Goal: Task Accomplishment & Management: Manage account settings

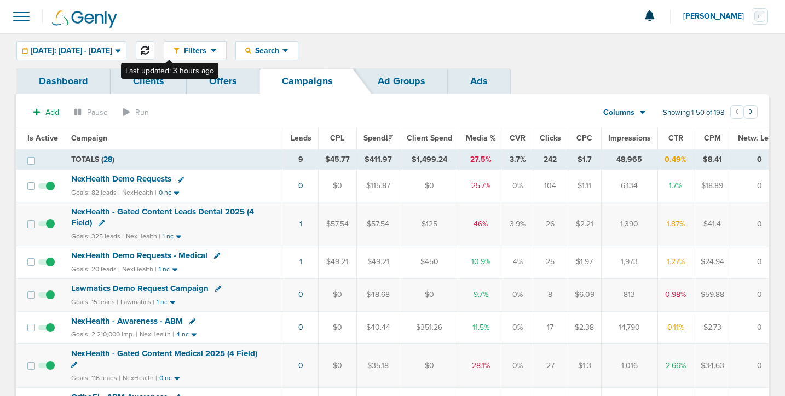
click at [149, 51] on icon at bounding box center [145, 50] width 9 height 9
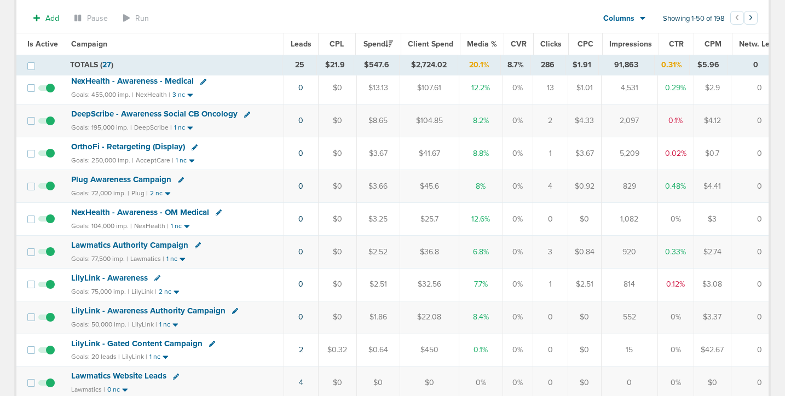
scroll to position [515, 0]
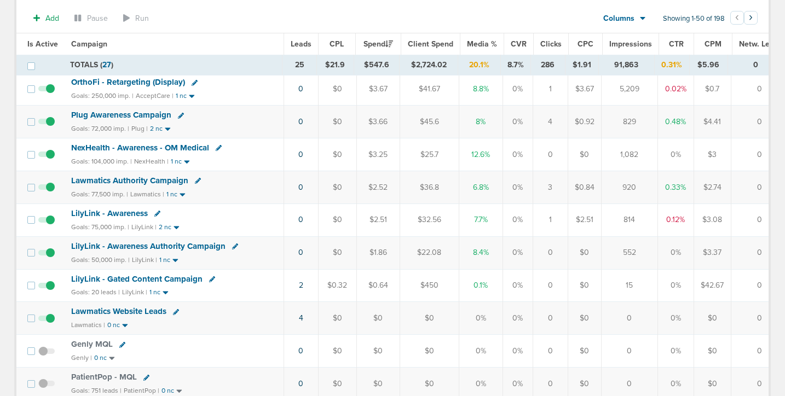
click at [138, 276] on span "LilyLink - Gated Content Campaign" at bounding box center [136, 279] width 131 height 10
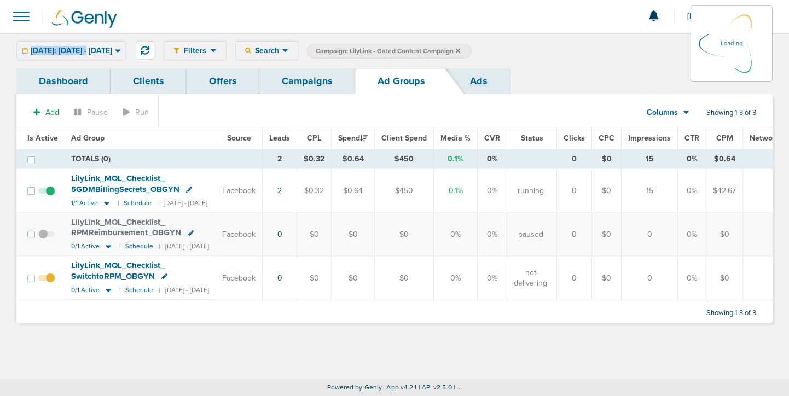
click at [88, 47] on div "[DATE]: [DATE] - [DATE] [DATE] [DATE] Last 7 Days Last 14 Days This Month Last …" at bounding box center [71, 50] width 110 height 19
click at [126, 51] on div "[DATE]: [DATE] - [DATE] [DATE] [DATE] Last 7 Days Last 14 Days This Month Last …" at bounding box center [71, 50] width 110 height 19
click at [121, 52] on icon at bounding box center [118, 50] width 6 height 9
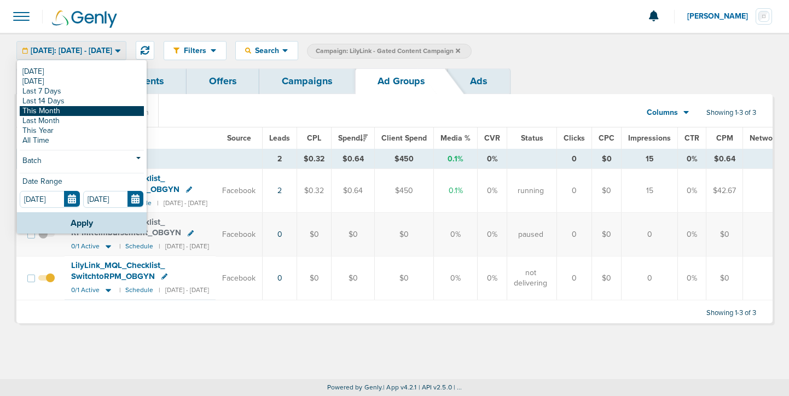
click at [51, 112] on link "This Month" at bounding box center [82, 111] width 124 height 10
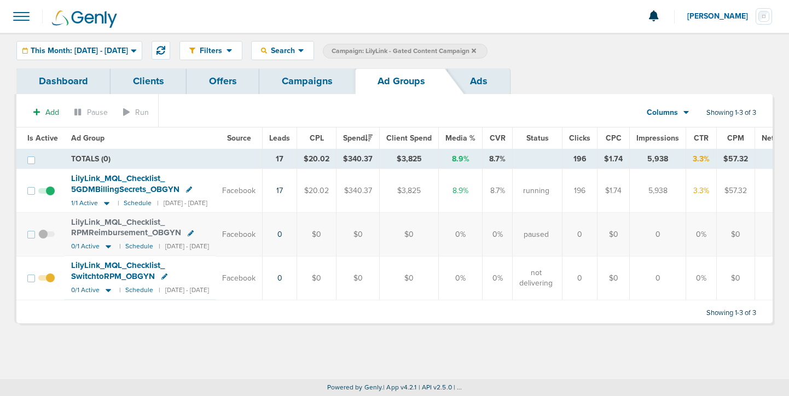
click at [324, 80] on link "Campaigns" at bounding box center [307, 81] width 96 height 26
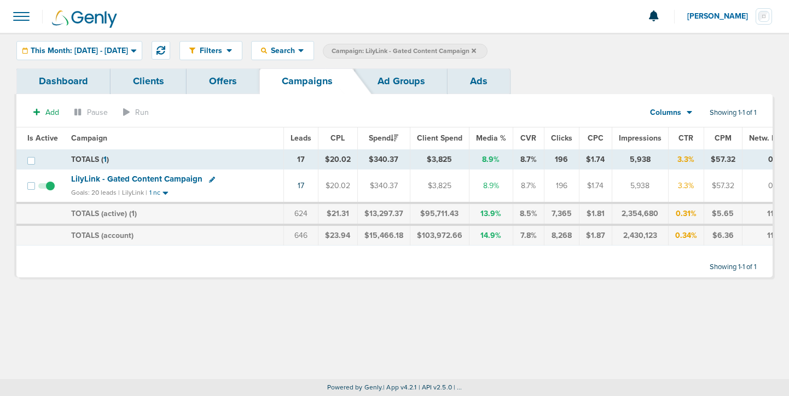
click at [209, 178] on icon at bounding box center [212, 180] width 6 height 6
select select
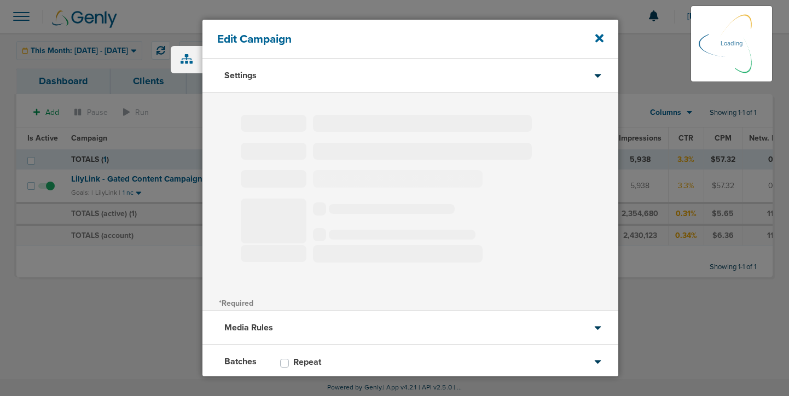
type input "LilyLink - Gated Content Campaign"
select select "Leads"
radio input "true"
select select "readOnly"
select select "1"
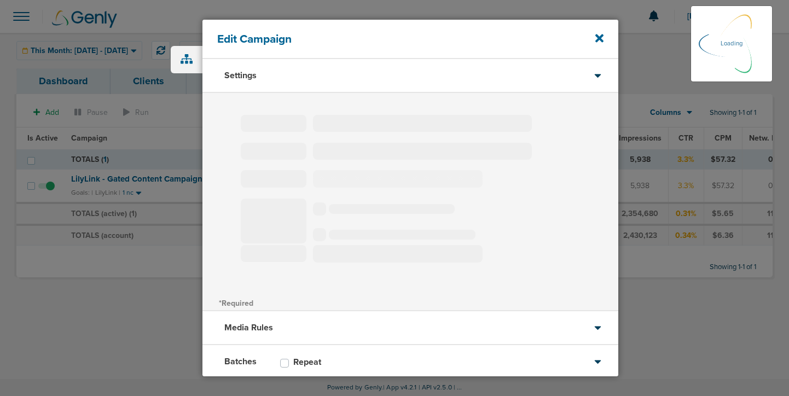
select select "3"
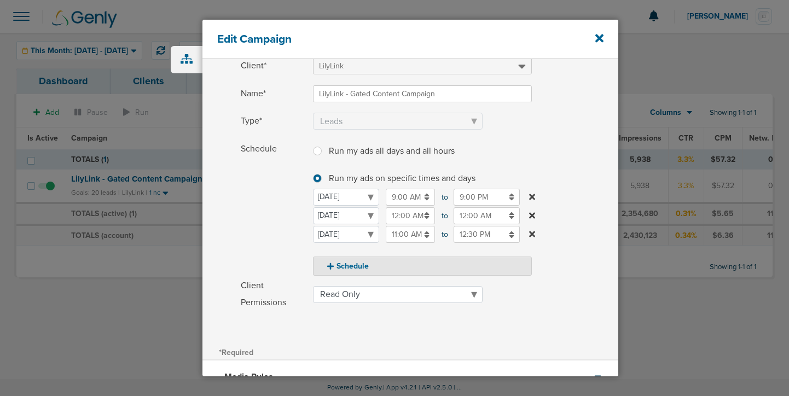
scroll to position [61, 0]
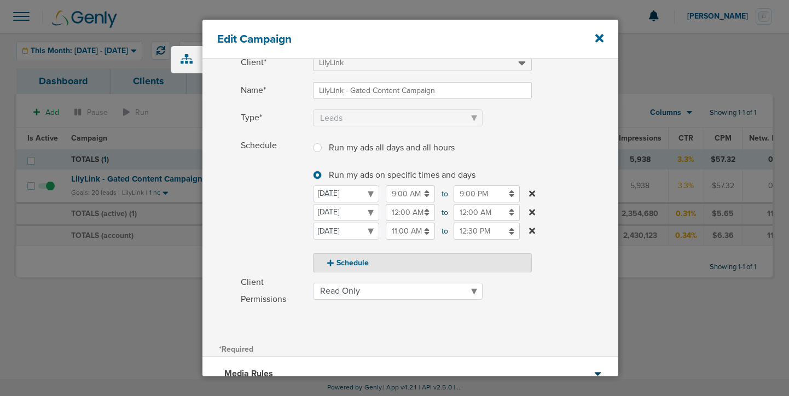
click at [483, 193] on input "9:00 PM" at bounding box center [487, 194] width 66 height 17
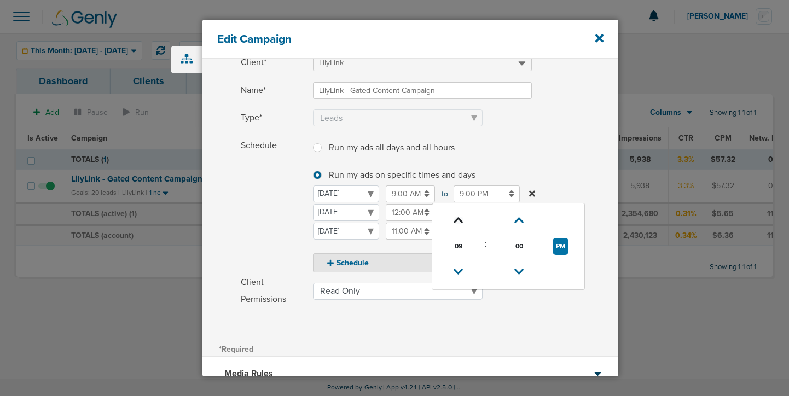
click at [461, 219] on icon at bounding box center [459, 220] width 10 height 7
click at [560, 241] on button "PM" at bounding box center [561, 246] width 16 height 17
type input "10:00 AM"
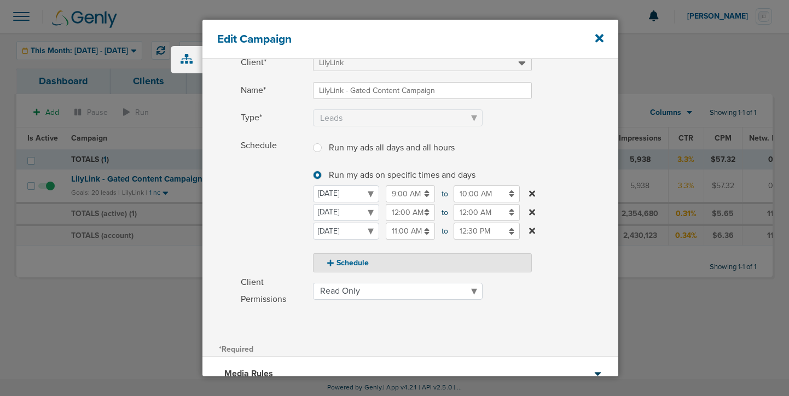
click at [248, 245] on span "Schedule" at bounding box center [274, 205] width 66 height 136
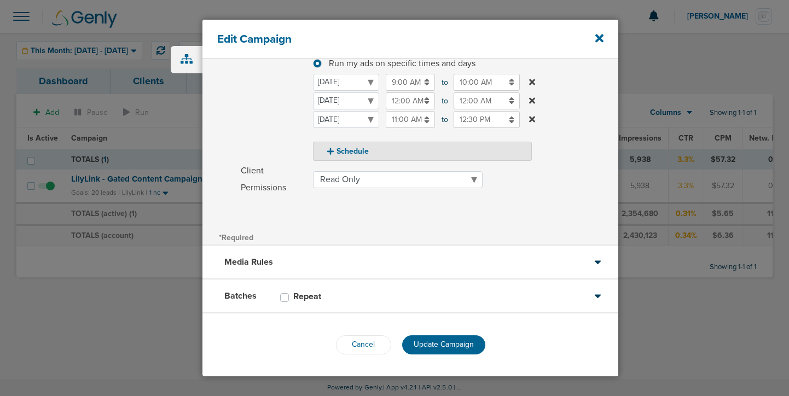
click at [403, 105] on input "12:00 AM" at bounding box center [410, 101] width 49 height 17
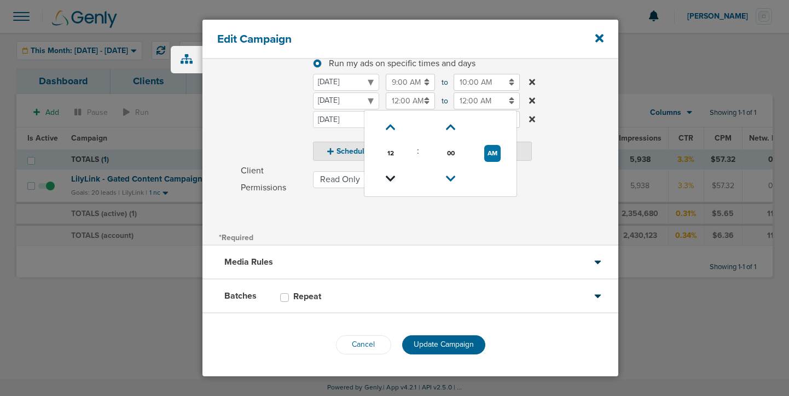
click at [395, 181] on icon at bounding box center [391, 179] width 10 height 7
click at [495, 156] on button "PM" at bounding box center [493, 153] width 16 height 17
type input "10:00 AM"
click at [469, 101] on input "12:00 AM" at bounding box center [487, 101] width 66 height 17
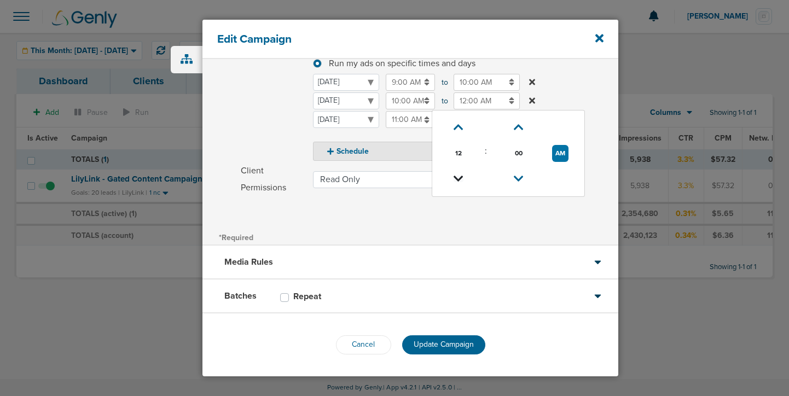
click at [458, 178] on icon at bounding box center [459, 179] width 10 height 7
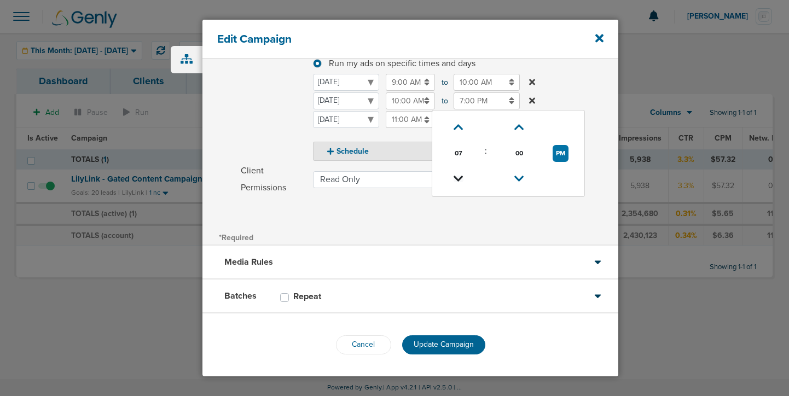
click at [458, 178] on icon at bounding box center [459, 179] width 10 height 7
click at [456, 176] on icon at bounding box center [459, 179] width 10 height 7
type input "4:00 PM"
click at [415, 211] on div "Client* LilyLink Name* LilyLink - Gated Content Campaign Type* Awareness Traffi…" at bounding box center [411, 75] width 416 height 308
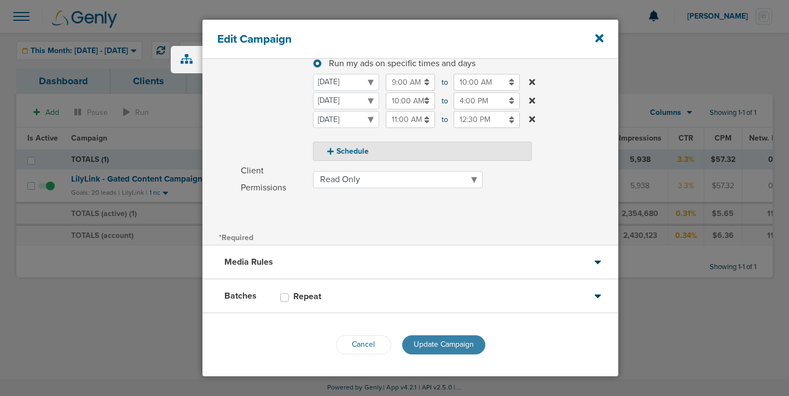
click at [426, 345] on span "Update Campaign" at bounding box center [444, 344] width 60 height 9
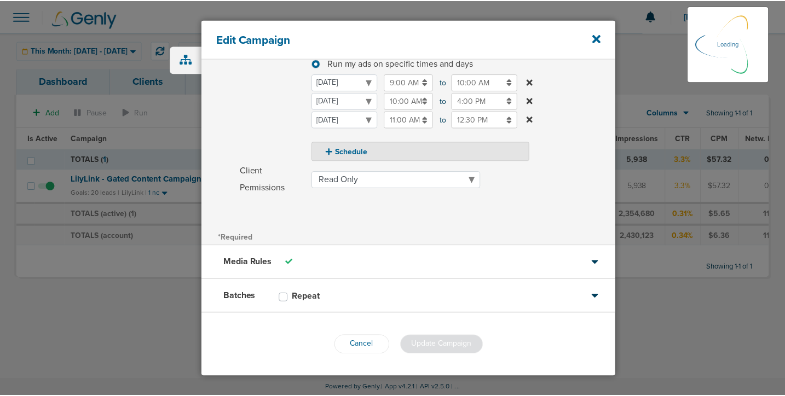
scroll to position [138, 0]
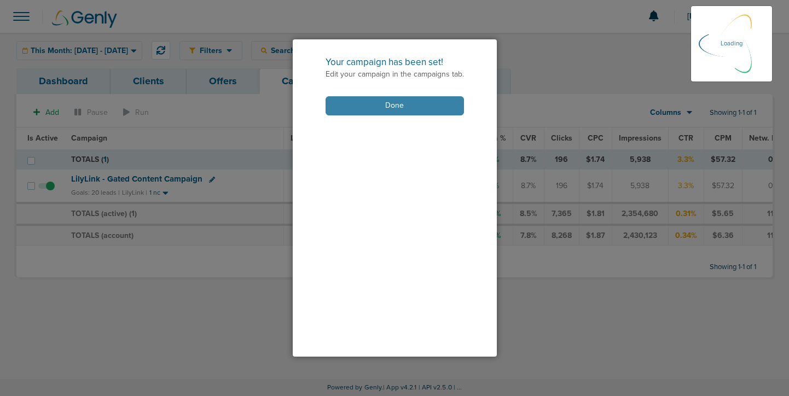
click at [372, 107] on button "Done" at bounding box center [395, 105] width 138 height 19
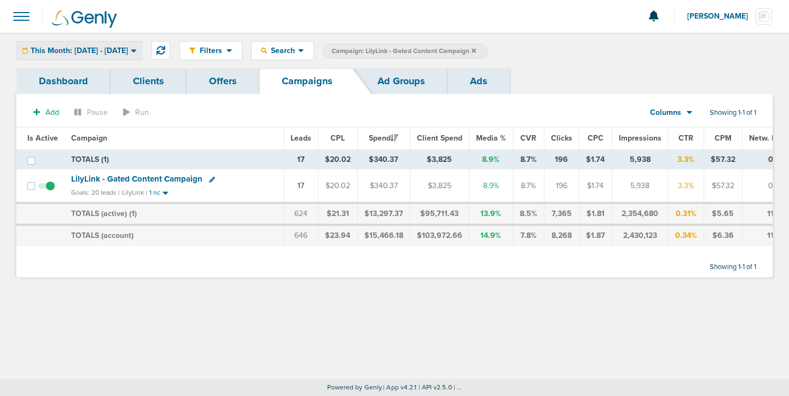
click at [109, 53] on span "This Month: [DATE] - [DATE]" at bounding box center [79, 51] width 97 height 8
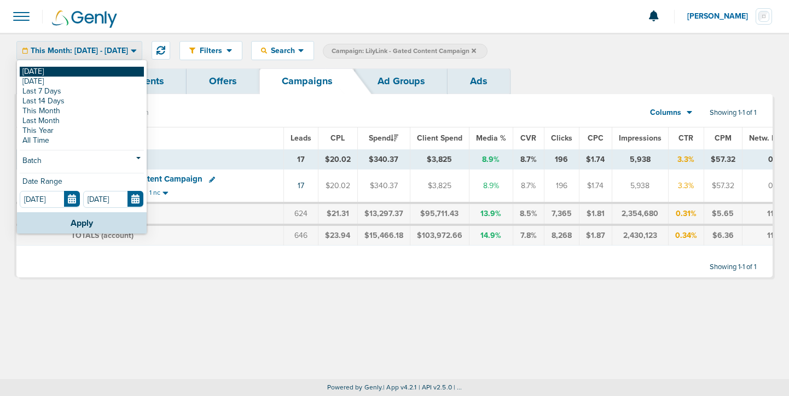
click at [76, 71] on link "[DATE]" at bounding box center [82, 72] width 124 height 10
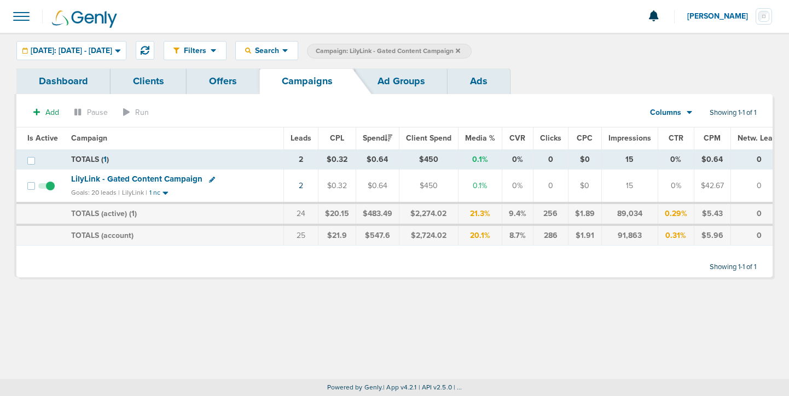
click at [460, 50] on icon at bounding box center [458, 50] width 4 height 4
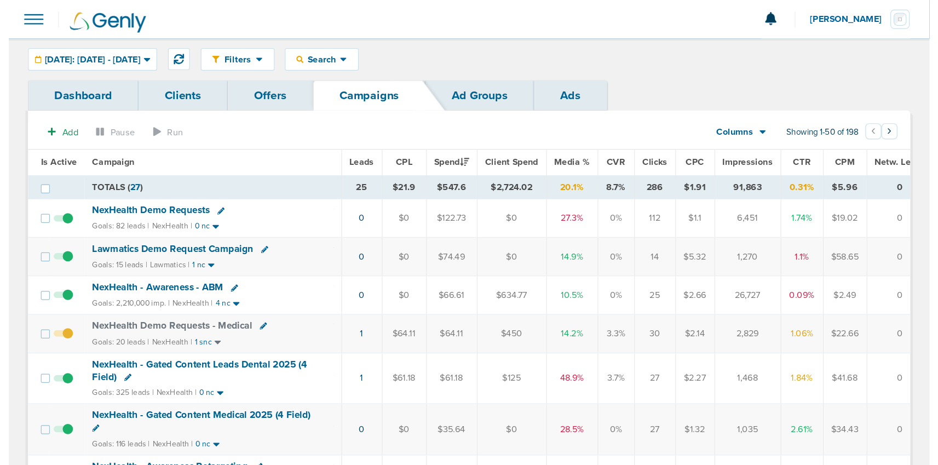
scroll to position [1, 0]
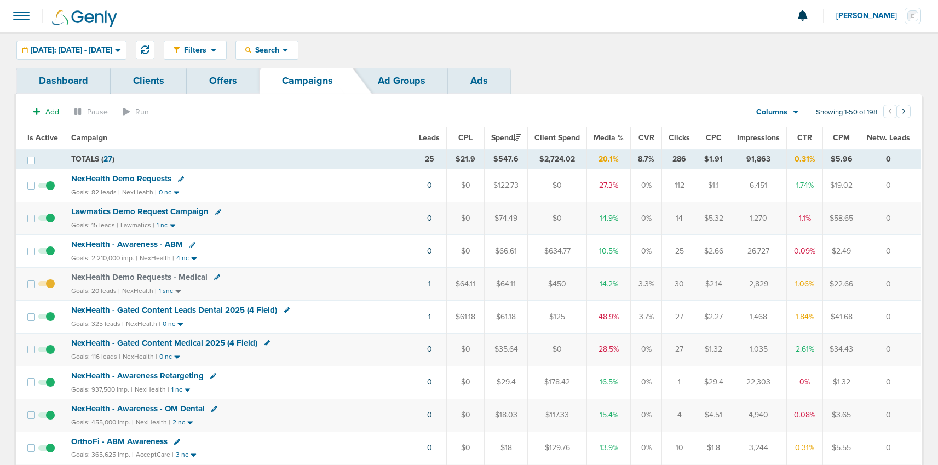
click at [111, 180] on span "NexHealth Demo Requests" at bounding box center [121, 179] width 100 height 10
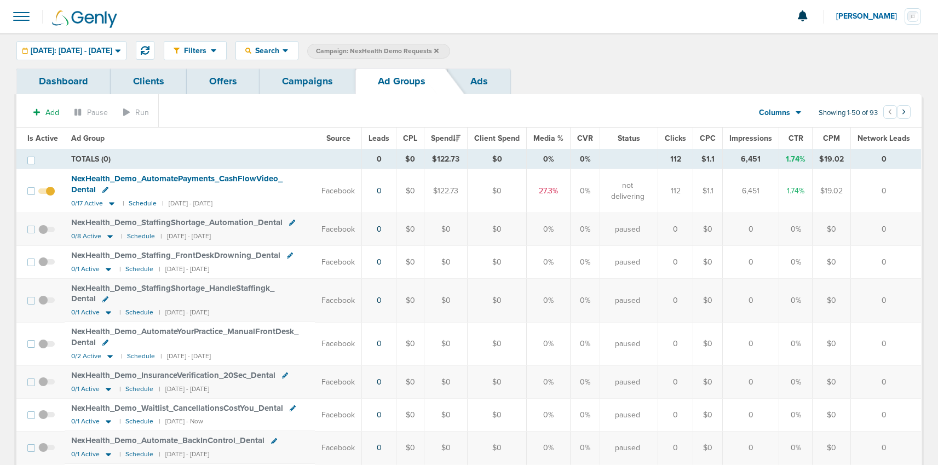
click at [303, 79] on link "Campaigns" at bounding box center [307, 81] width 96 height 26
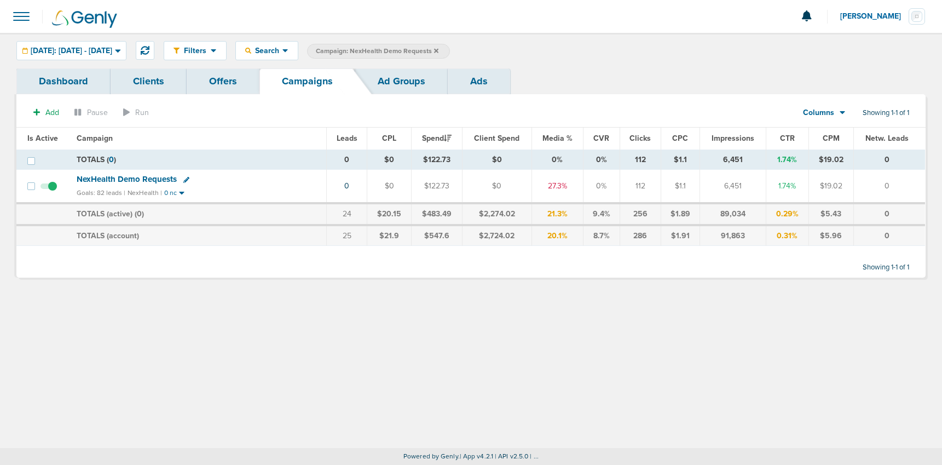
click at [114, 180] on span "NexHealth Demo Requests" at bounding box center [127, 179] width 100 height 10
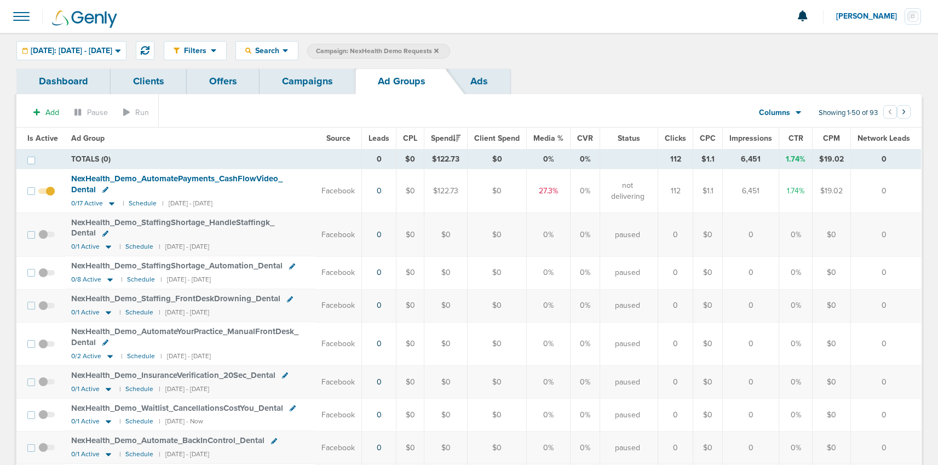
scroll to position [3, 0]
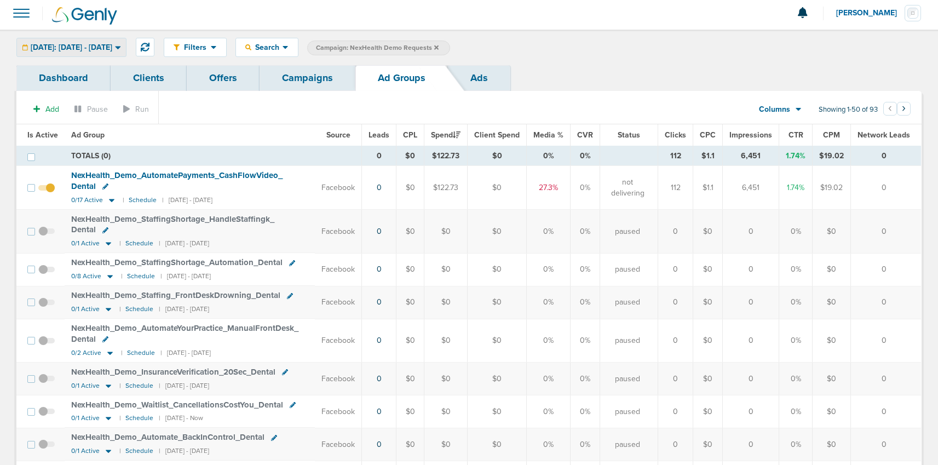
click at [99, 48] on span "[DATE]: [DATE] - [DATE]" at bounding box center [72, 48] width 82 height 8
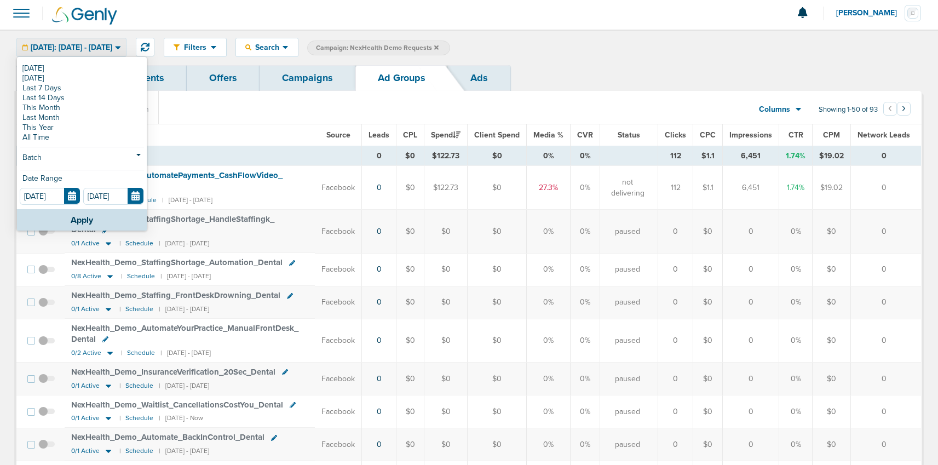
click at [99, 48] on span "[DATE]: [DATE] - [DATE]" at bounding box center [72, 48] width 82 height 8
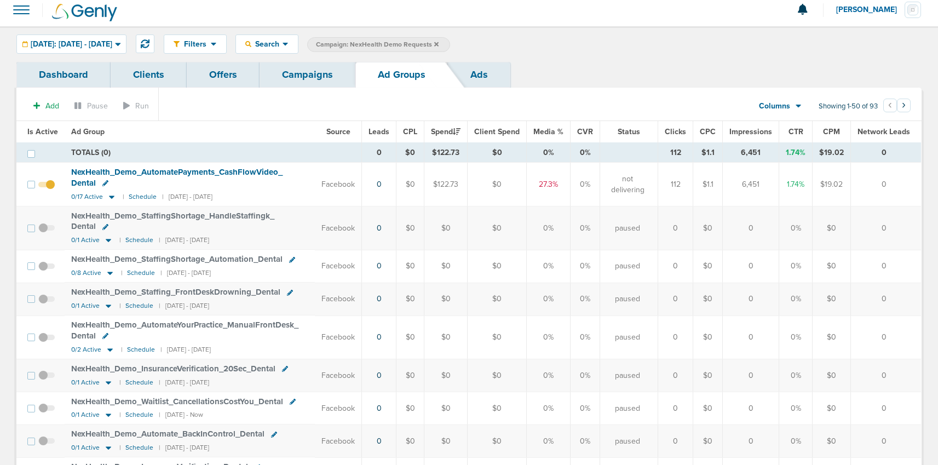
scroll to position [9, 0]
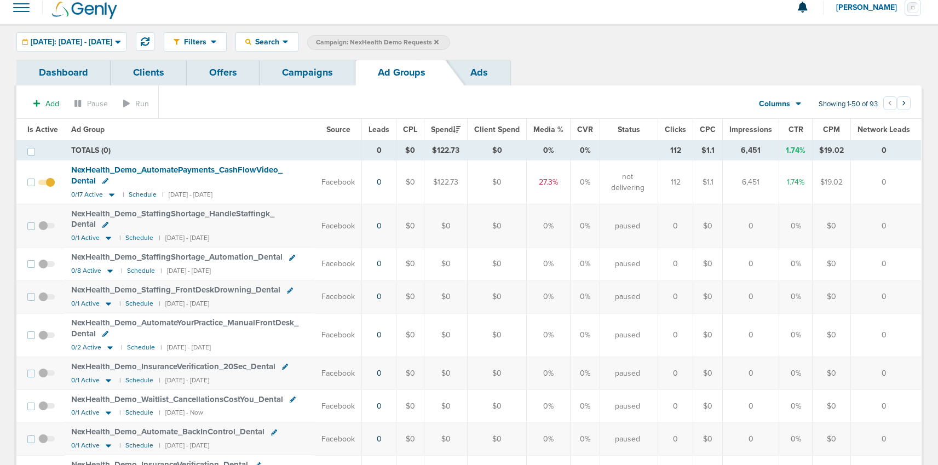
click at [303, 77] on link "Campaigns" at bounding box center [307, 73] width 96 height 26
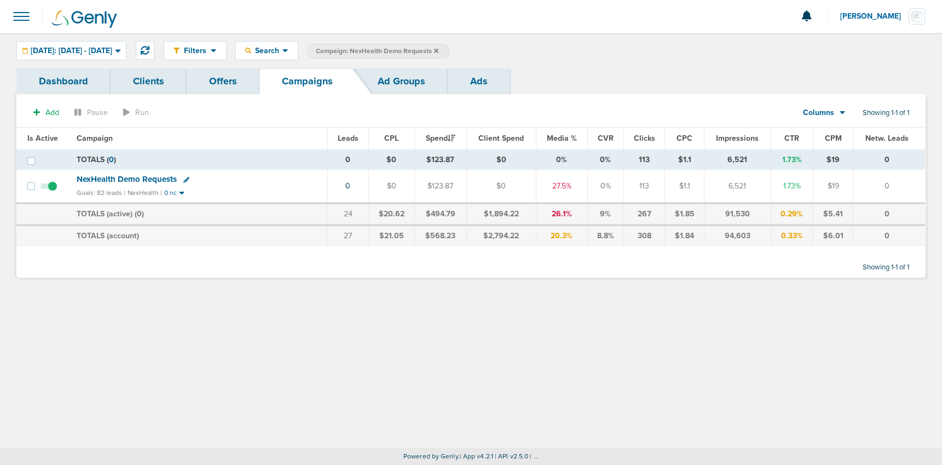
click at [438, 50] on icon at bounding box center [436, 50] width 4 height 4
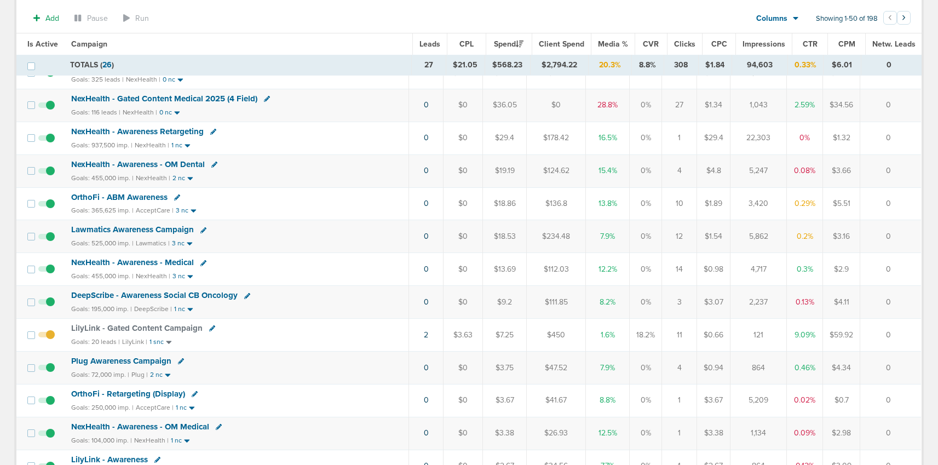
scroll to position [248, 0]
click at [129, 362] on span "Plug Awareness Campaign" at bounding box center [121, 360] width 100 height 10
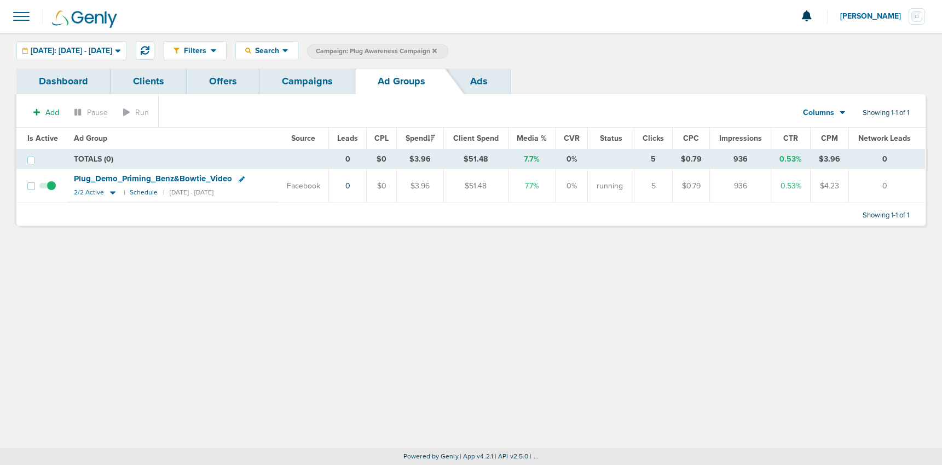
click at [327, 78] on link "Campaigns" at bounding box center [307, 81] width 96 height 26
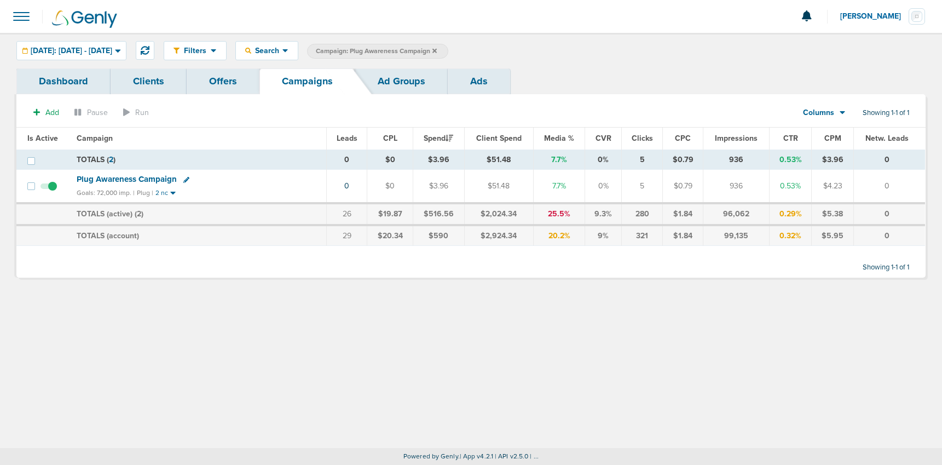
click at [437, 50] on icon at bounding box center [434, 51] width 4 height 7
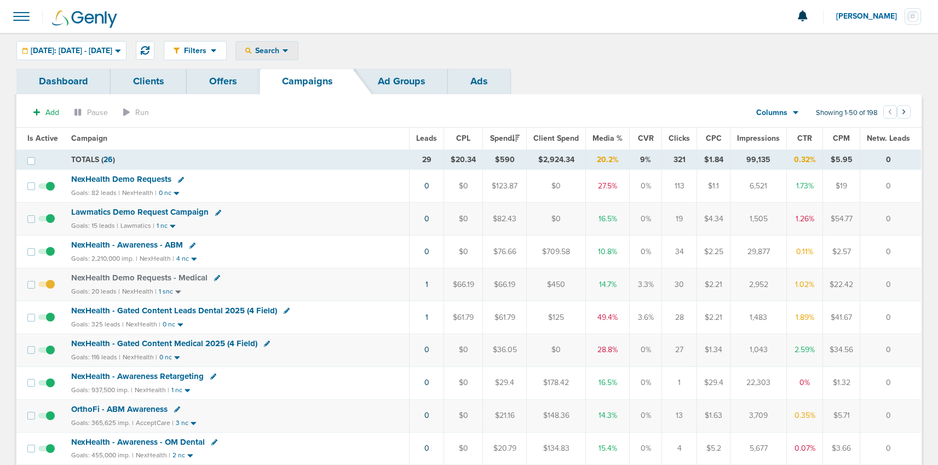
click at [282, 50] on span "Search" at bounding box center [266, 50] width 31 height 9
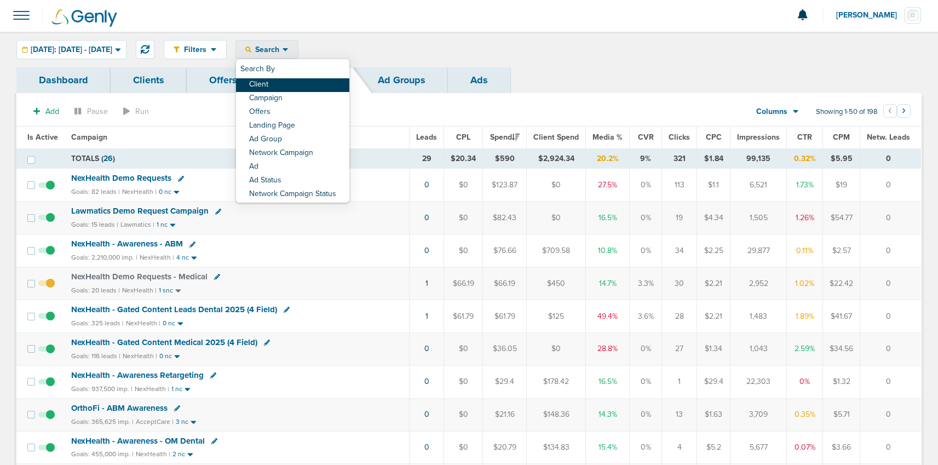
click at [304, 78] on link "Client" at bounding box center [292, 85] width 113 height 14
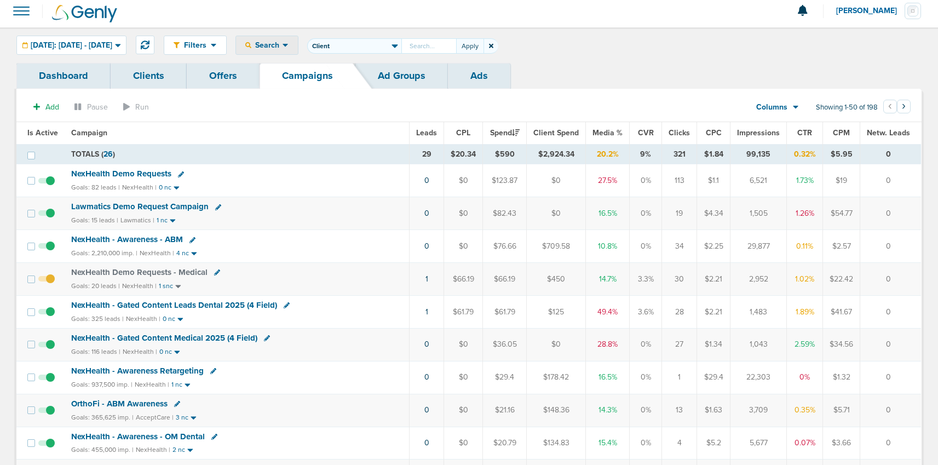
scroll to position [7, 0]
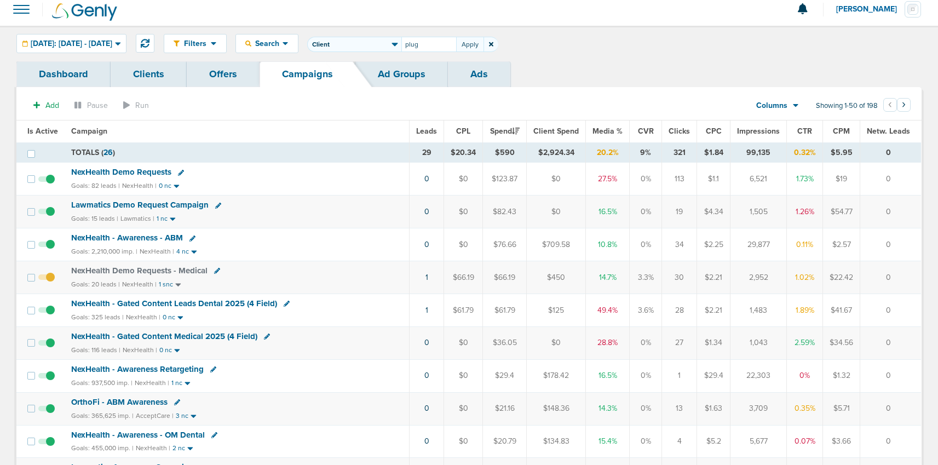
type input "plug"
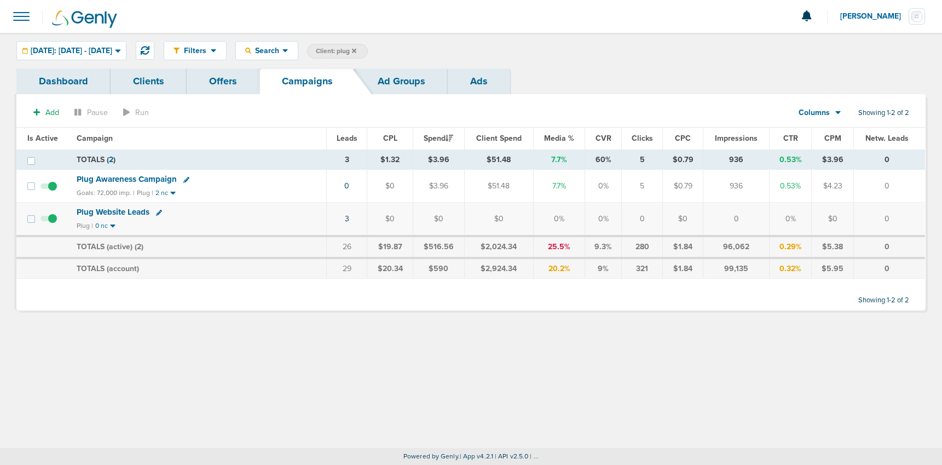
click at [134, 178] on span "Plug Awareness Campaign" at bounding box center [127, 179] width 100 height 10
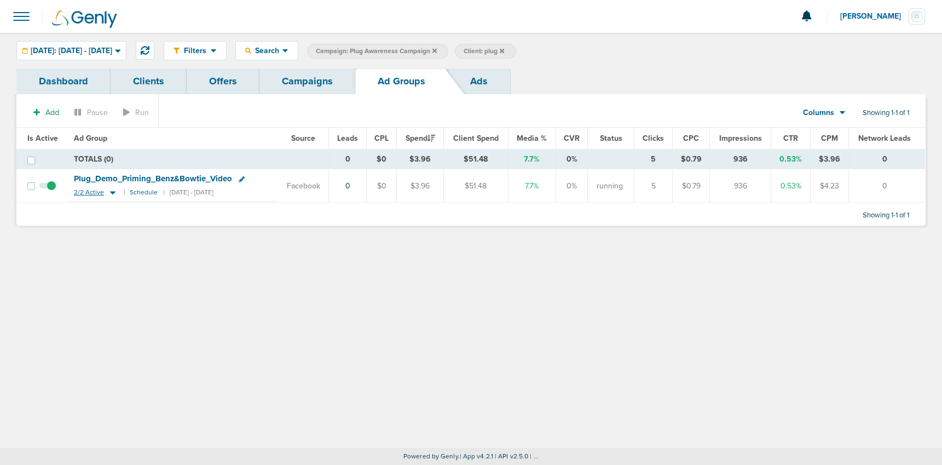
click at [112, 192] on icon at bounding box center [112, 193] width 5 height 3
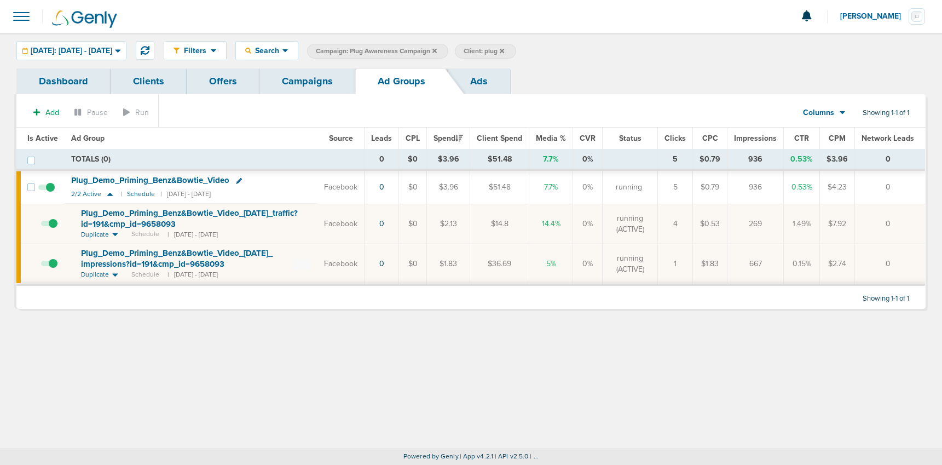
click at [238, 181] on icon at bounding box center [239, 181] width 6 height 6
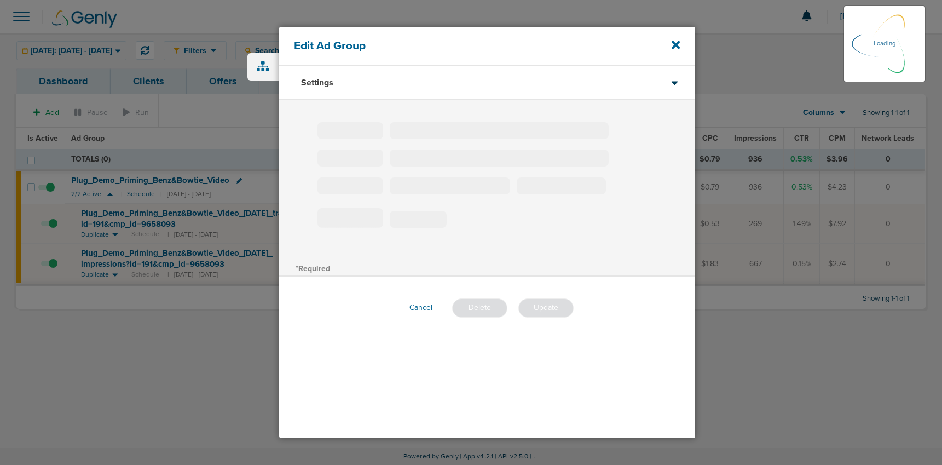
type input "Plug_Demo_Priming_Benz&Bowtie_Video"
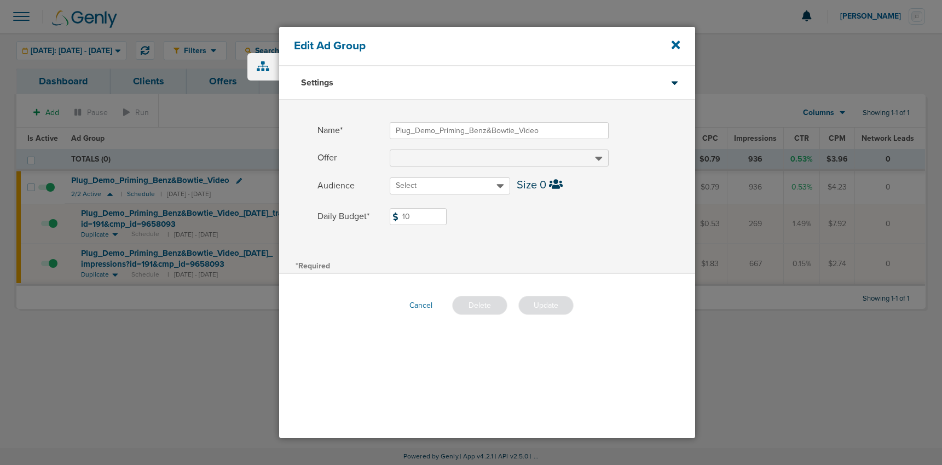
click at [434, 215] on input "10" at bounding box center [418, 216] width 57 height 17
type input "1"
type input "20"
drag, startPoint x: 651, startPoint y: 227, endPoint x: 626, endPoint y: 248, distance: 33.4
click at [651, 227] on span at bounding box center [542, 230] width 305 height 7
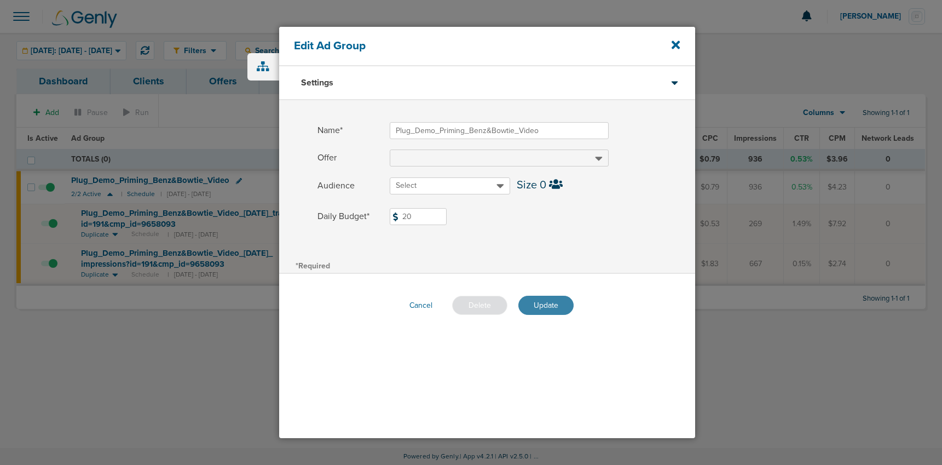
click at [557, 303] on button "Update" at bounding box center [545, 305] width 55 height 19
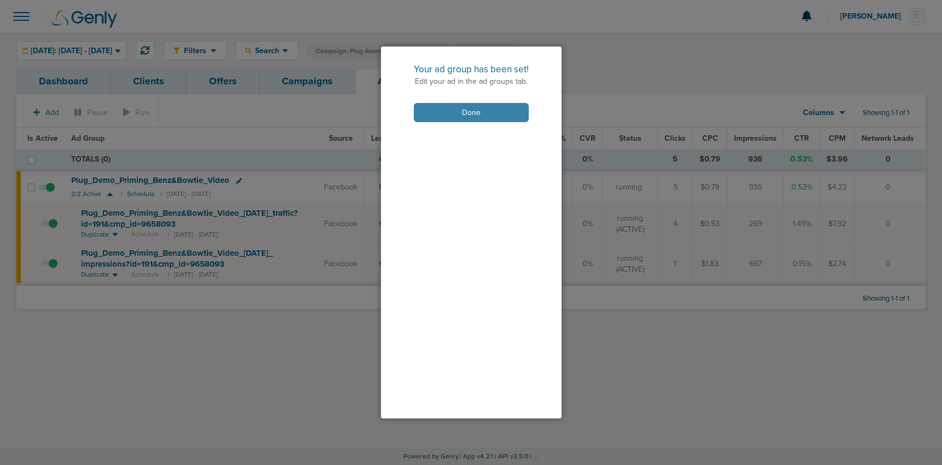
click at [444, 114] on button "Done" at bounding box center [471, 112] width 115 height 19
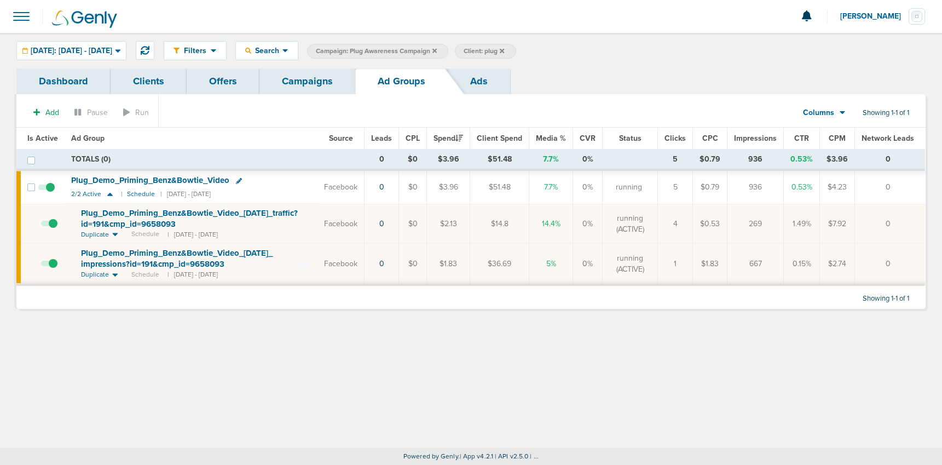
click at [238, 181] on icon at bounding box center [239, 181] width 6 height 6
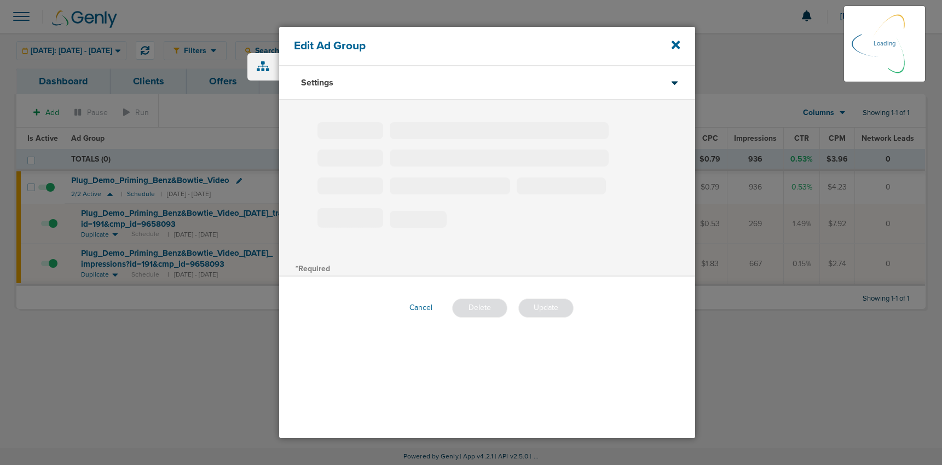
type input "Plug_Demo_Priming_Benz&Bowtie_Video"
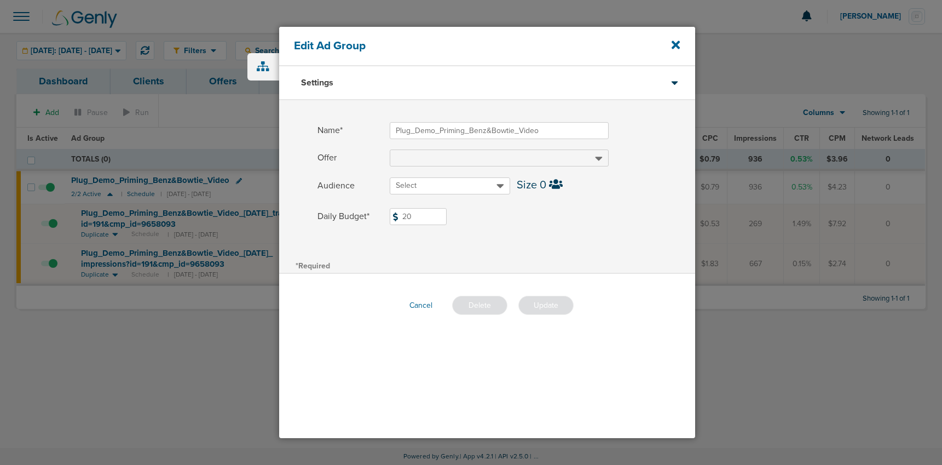
click at [419, 216] on input "20" at bounding box center [418, 216] width 57 height 17
type input "25"
click at [539, 241] on div "Name* Plug_Demo_Priming_Benz&Bowtie_Video Offer Audience Select Size 0 Daily Bu…" at bounding box center [487, 179] width 416 height 158
click at [544, 302] on button "Update" at bounding box center [545, 305] width 55 height 19
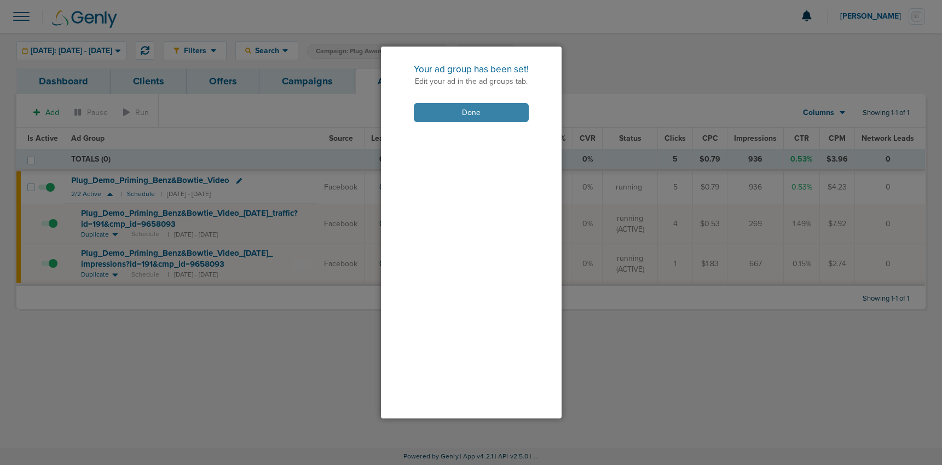
click at [440, 108] on button "Done" at bounding box center [471, 112] width 115 height 19
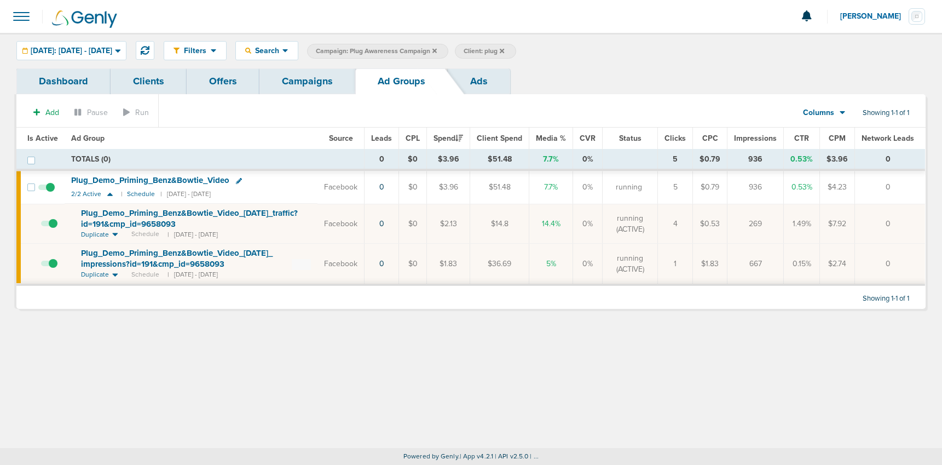
click at [302, 77] on link "Campaigns" at bounding box center [307, 81] width 96 height 26
